Goal: Information Seeking & Learning: Learn about a topic

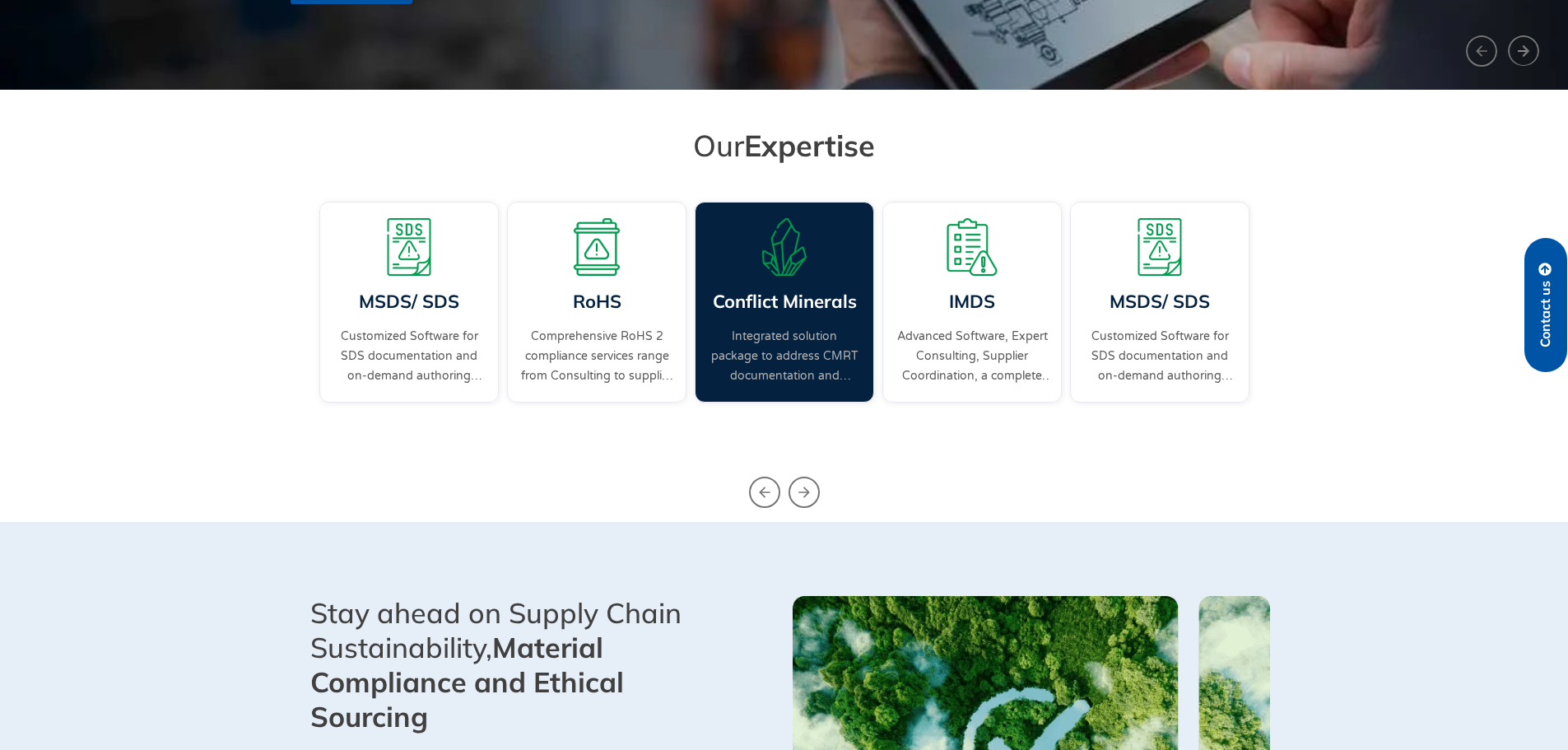
scroll to position [411, 0]
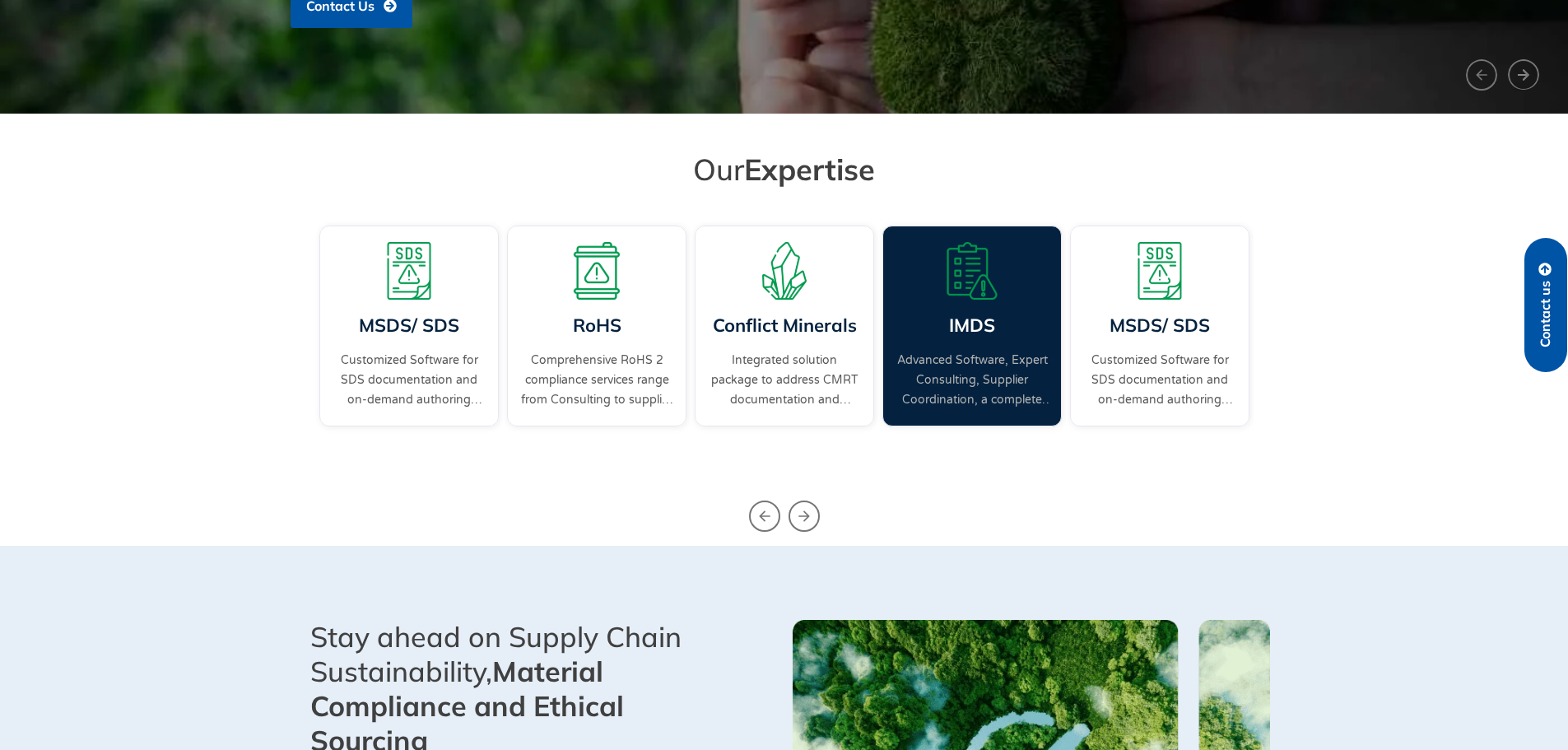
click at [977, 323] on link "IMDS" at bounding box center [972, 325] width 46 height 23
